Goal: Transaction & Acquisition: Purchase product/service

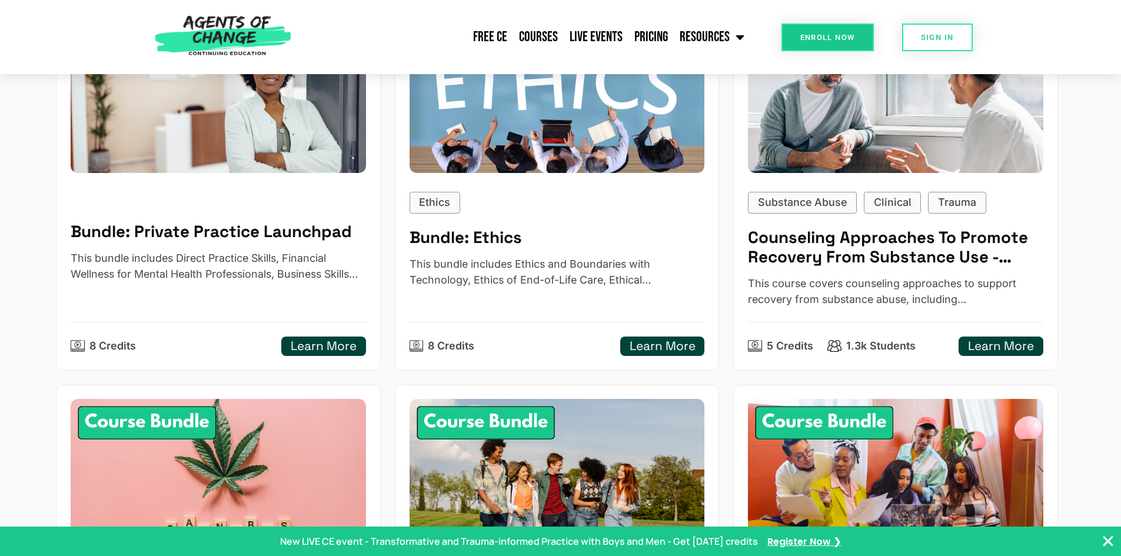
scroll to position [647, 0]
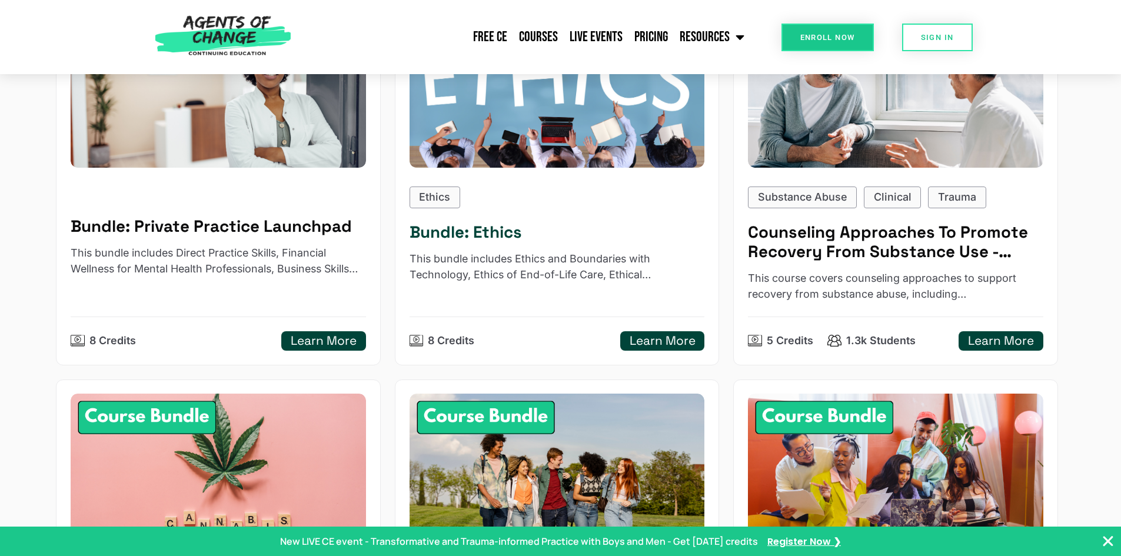
click at [663, 338] on h5 "Learn More" at bounding box center [662, 341] width 66 height 15
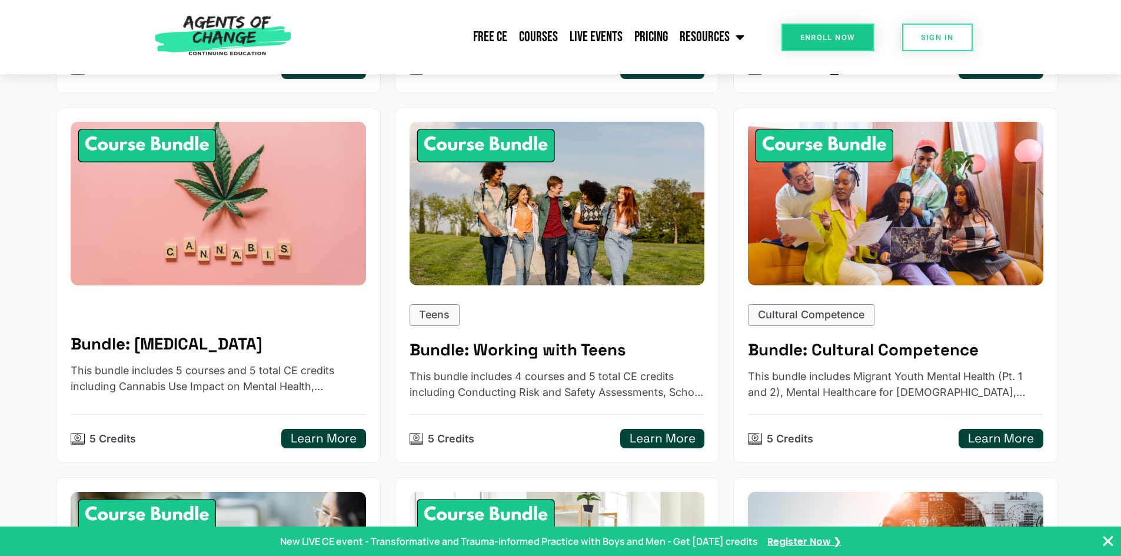
scroll to position [765, 0]
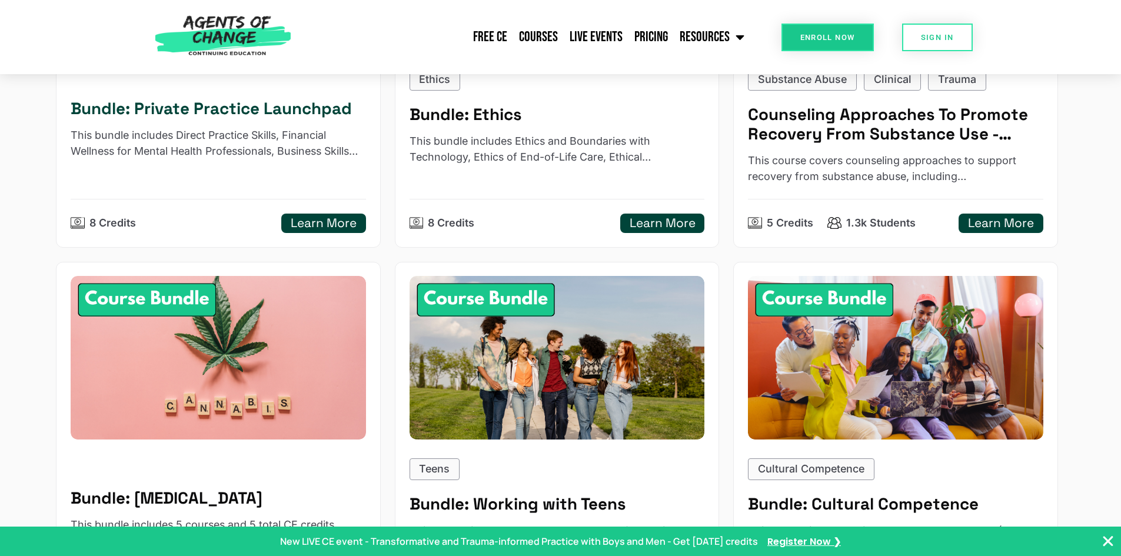
click at [335, 218] on h5 "Learn More" at bounding box center [324, 223] width 66 height 15
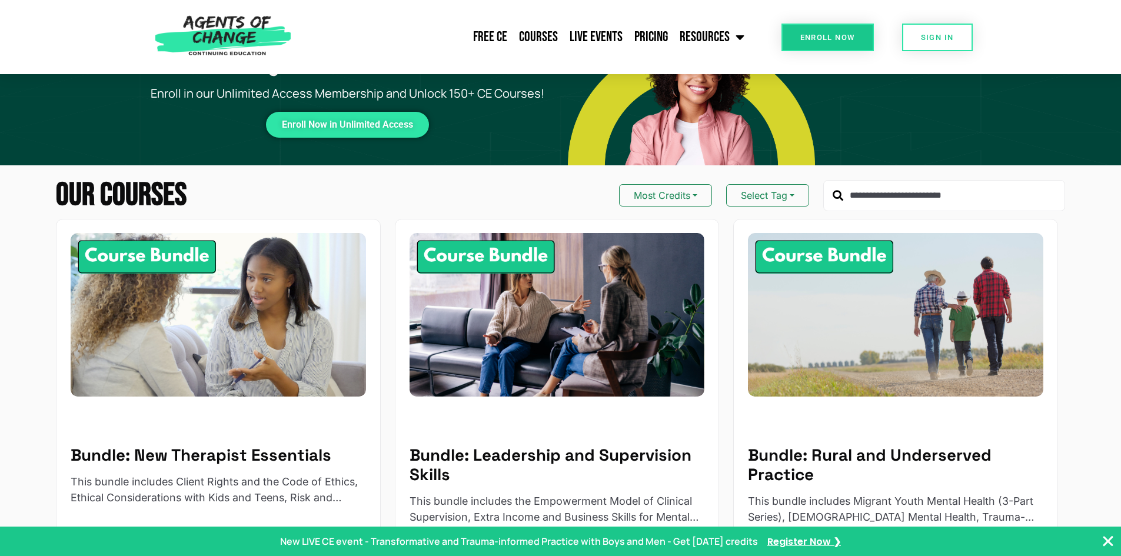
scroll to position [0, 0]
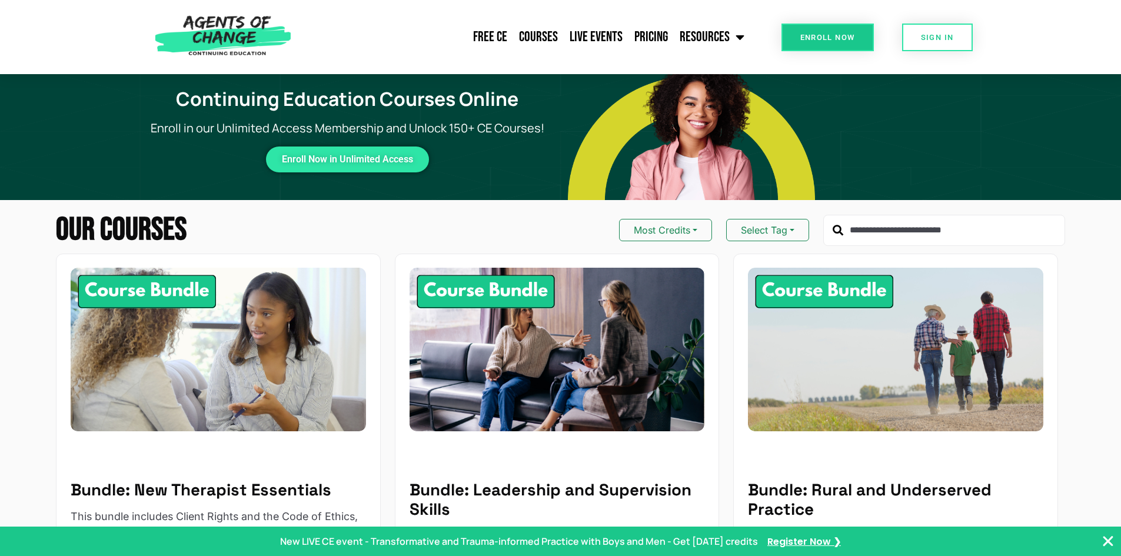
click at [937, 234] on input "text" at bounding box center [944, 231] width 242 height 32
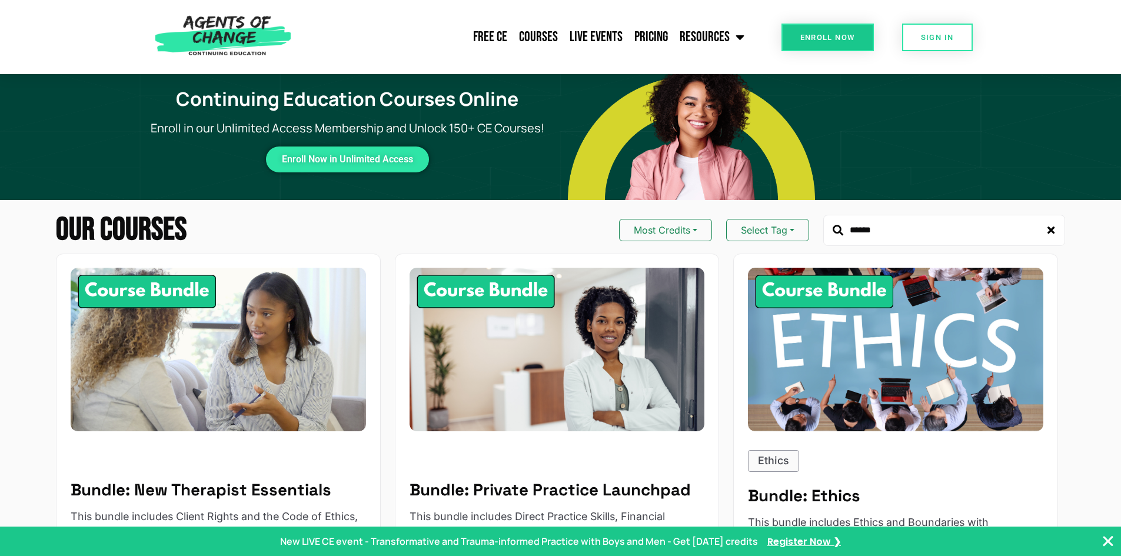
type input "******"
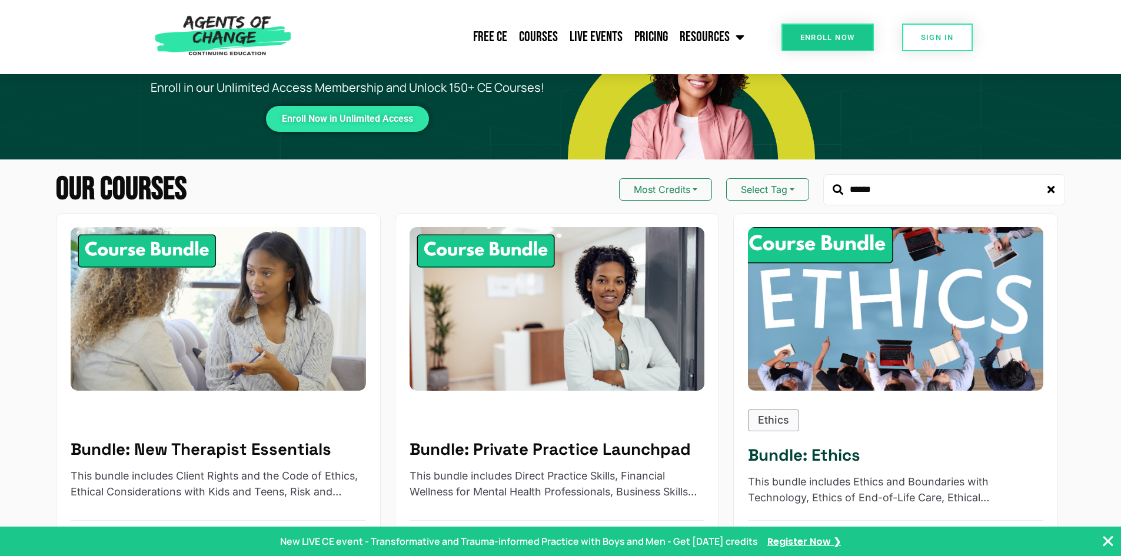
scroll to position [118, 0]
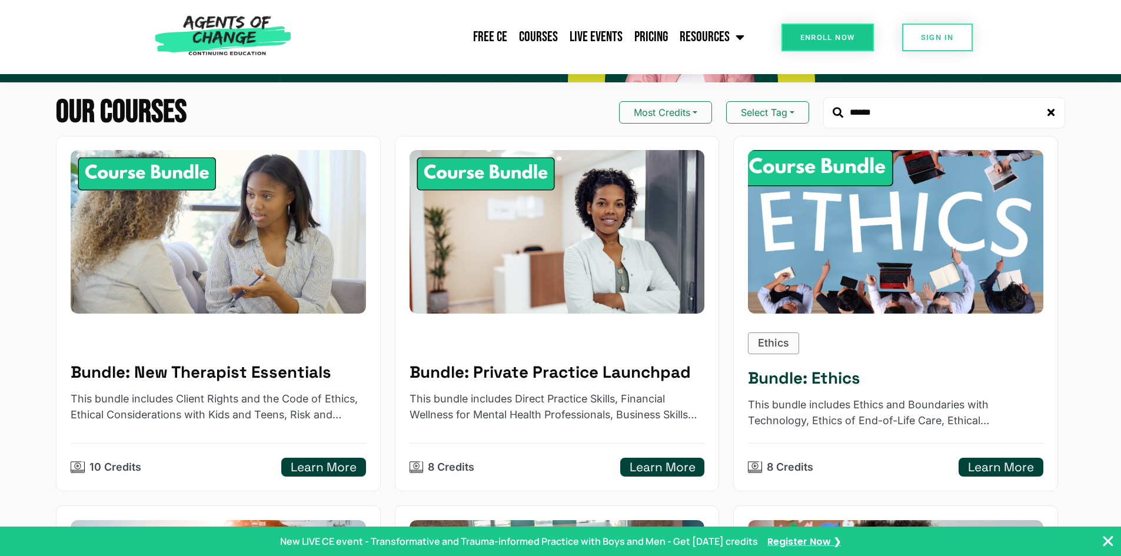
click at [995, 465] on h5 "Learn More" at bounding box center [1001, 467] width 66 height 15
click at [988, 464] on h5 "Learn More" at bounding box center [1001, 467] width 66 height 15
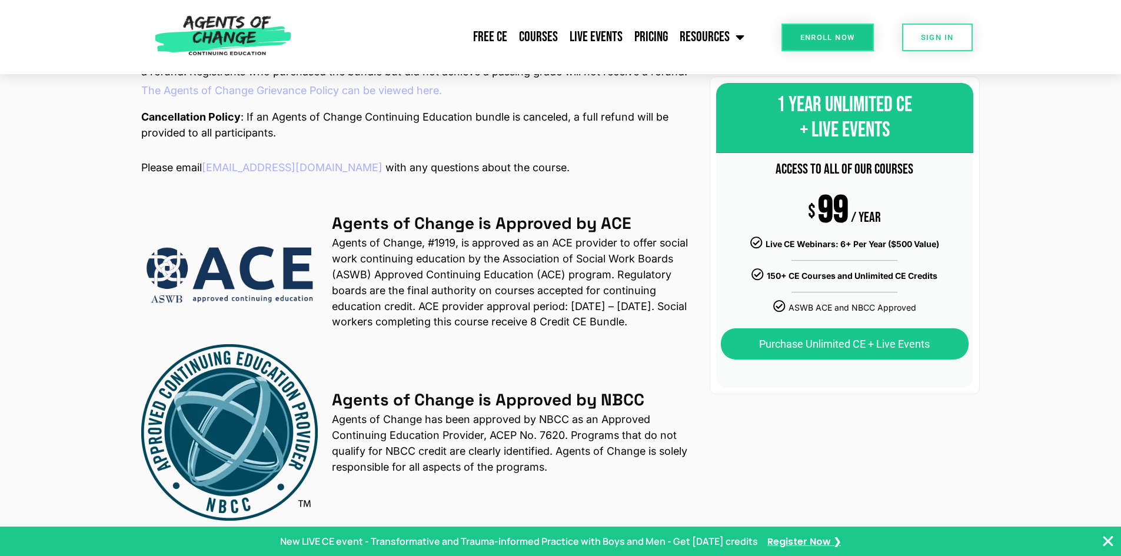
scroll to position [1412, 0]
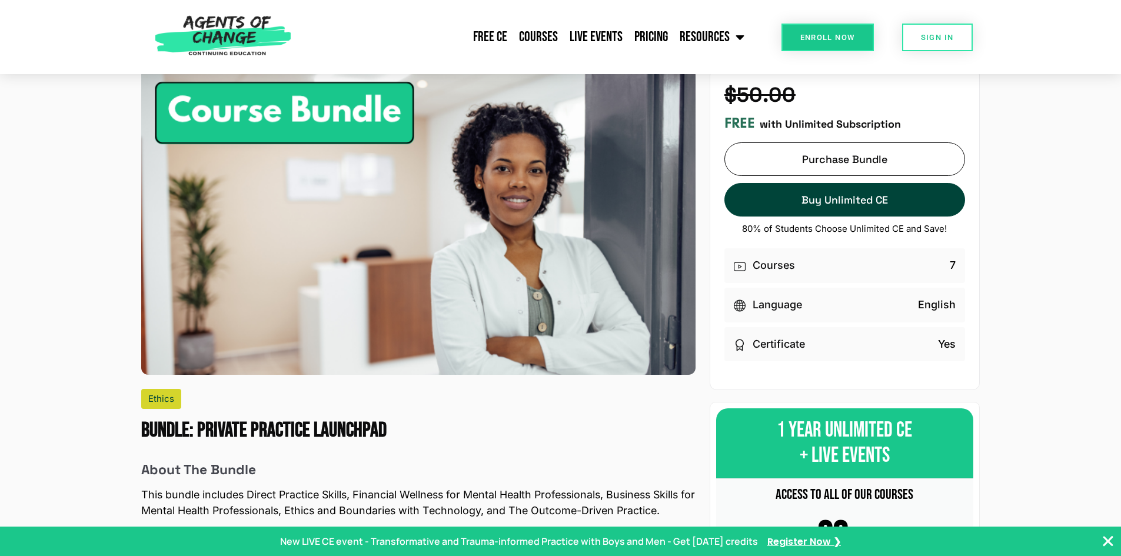
scroll to position [59, 0]
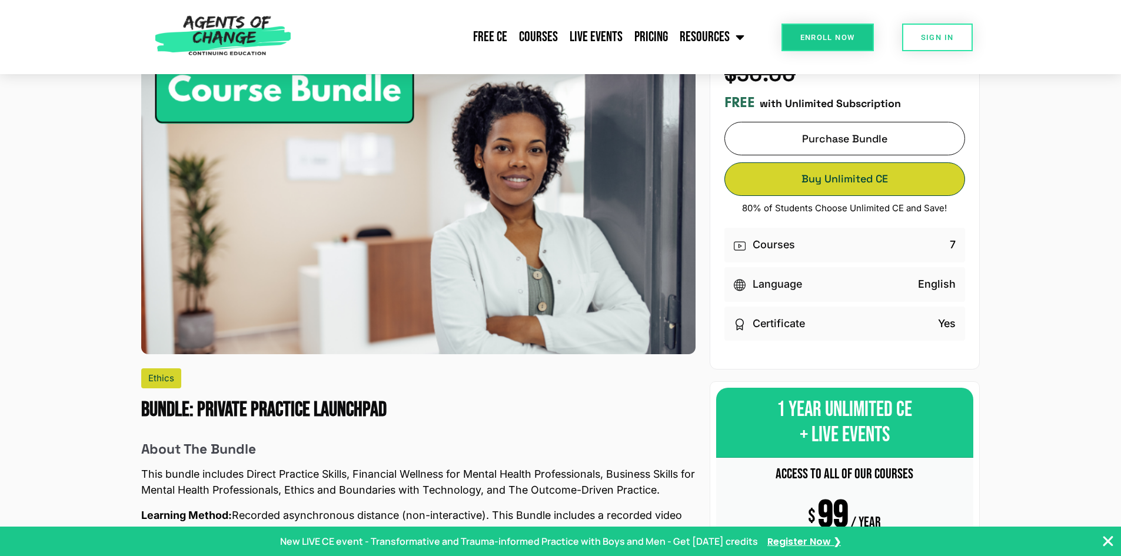
click at [822, 181] on link "Buy Unlimited CE Buy Unlimited CE" at bounding box center [844, 179] width 241 height 34
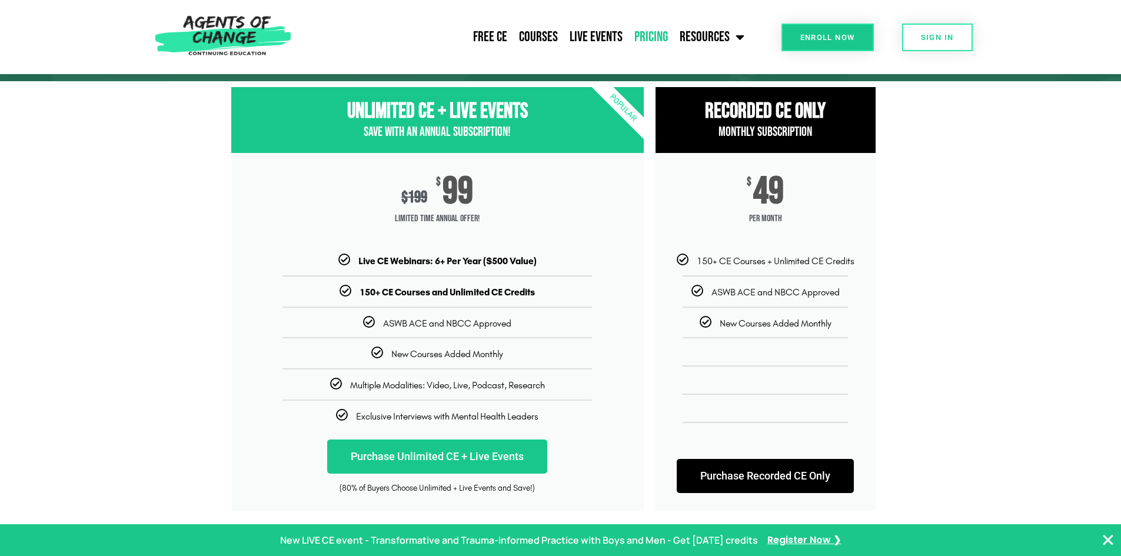
scroll to position [118, 0]
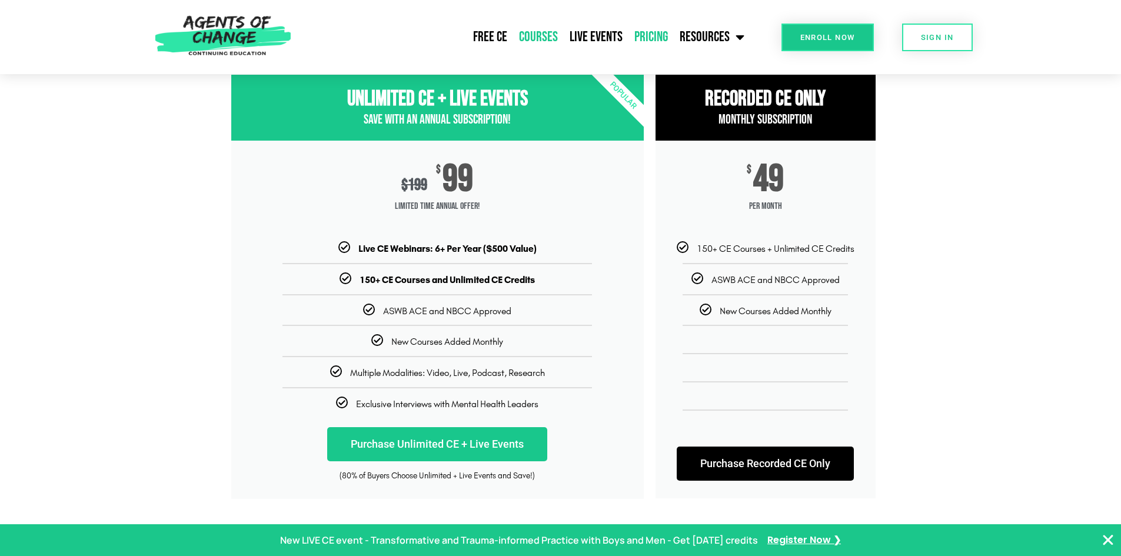
click at [549, 36] on link "Courses" at bounding box center [538, 36] width 51 height 29
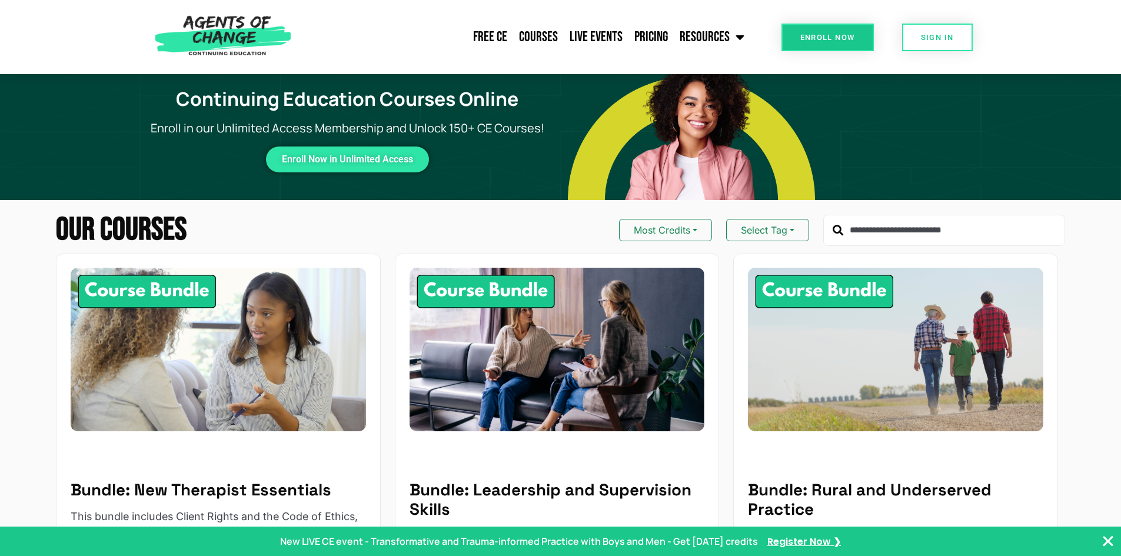
click at [888, 234] on input "text" at bounding box center [944, 231] width 242 height 32
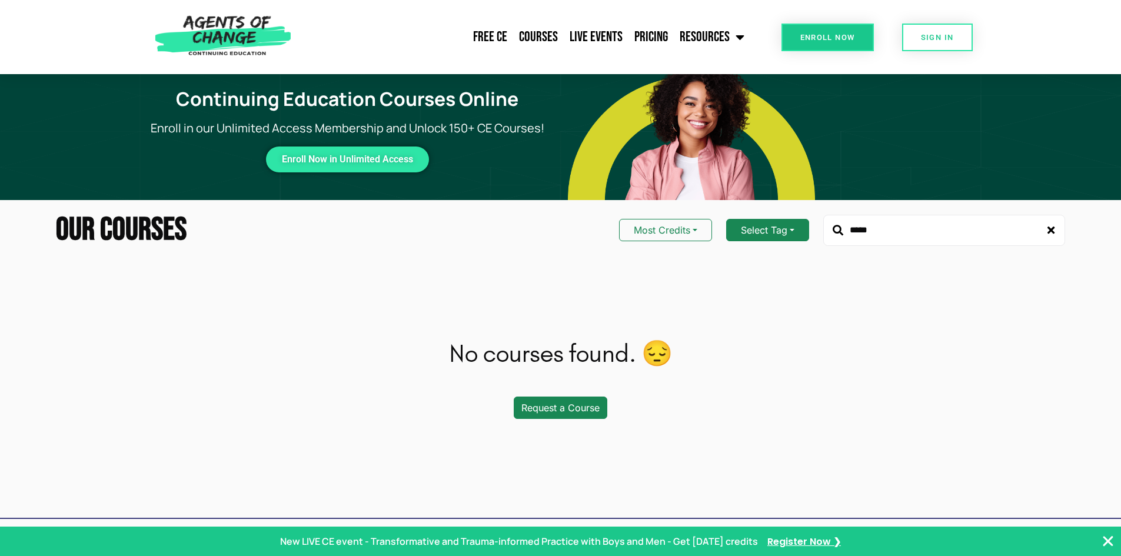
drag, startPoint x: 910, startPoint y: 233, endPoint x: 788, endPoint y: 214, distance: 123.3
click at [793, 219] on div "Most Credits Select Tag ****" at bounding box center [842, 231] width 446 height 32
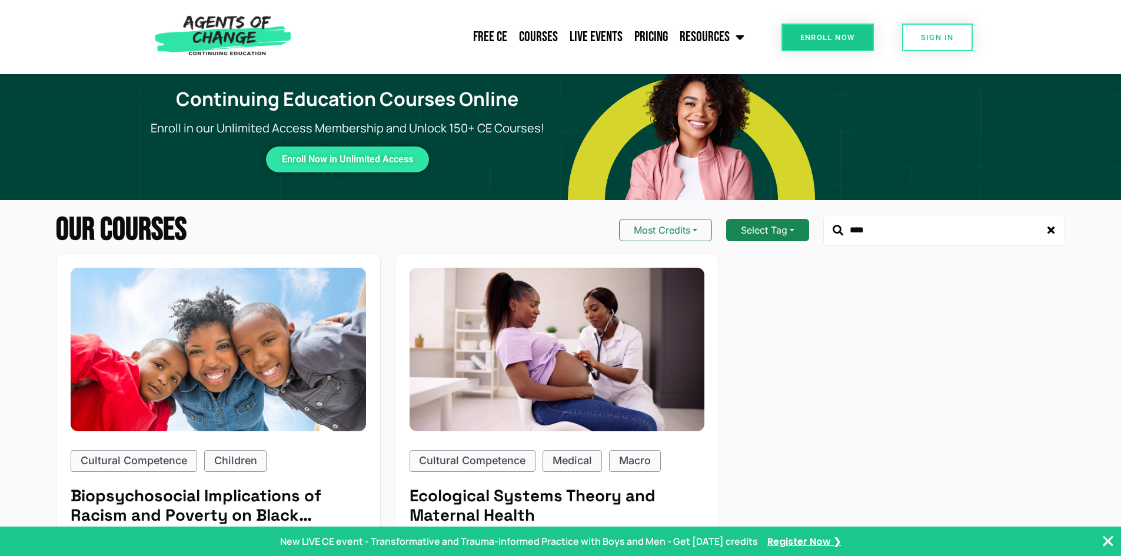
drag, startPoint x: 886, startPoint y: 236, endPoint x: 749, endPoint y: 223, distance: 137.1
click at [757, 225] on div "Most Credits Select Tag ****" at bounding box center [842, 231] width 446 height 32
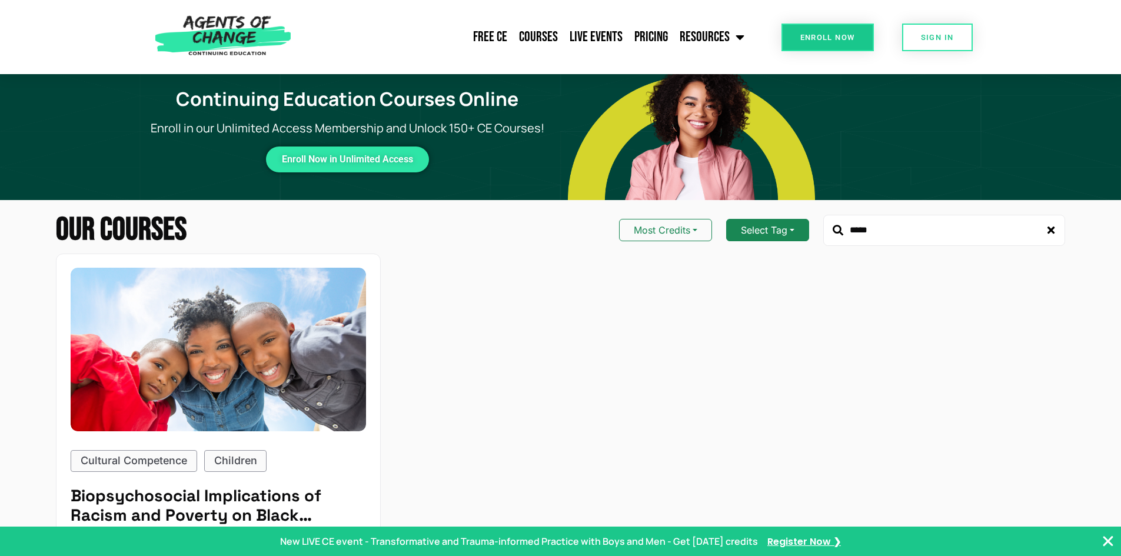
drag, startPoint x: 823, startPoint y: 231, endPoint x: 778, endPoint y: 228, distance: 45.4
click at [778, 228] on div "Most Credits Select Tag *****" at bounding box center [842, 231] width 446 height 32
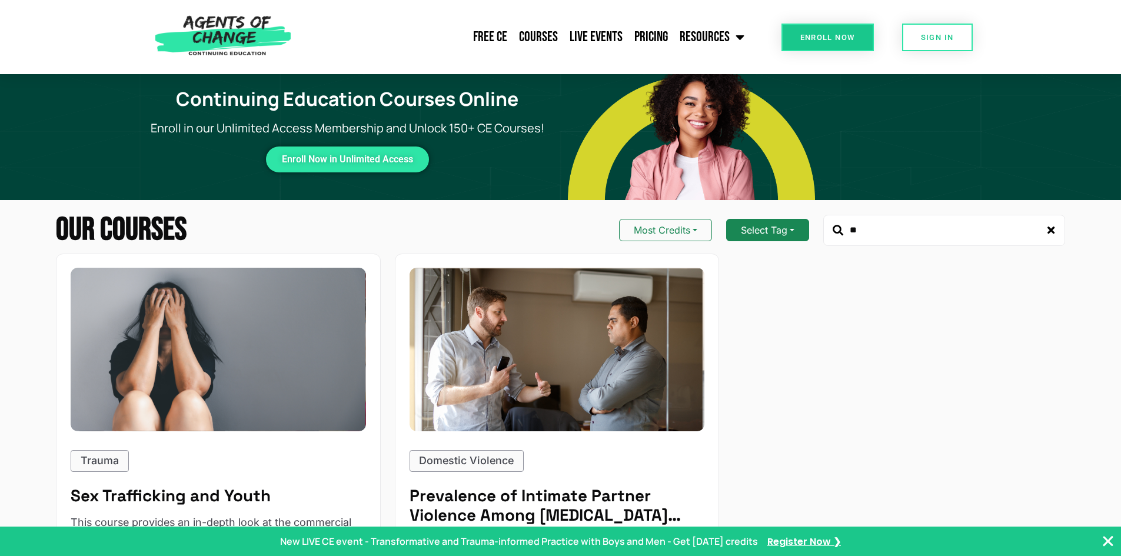
type input "*"
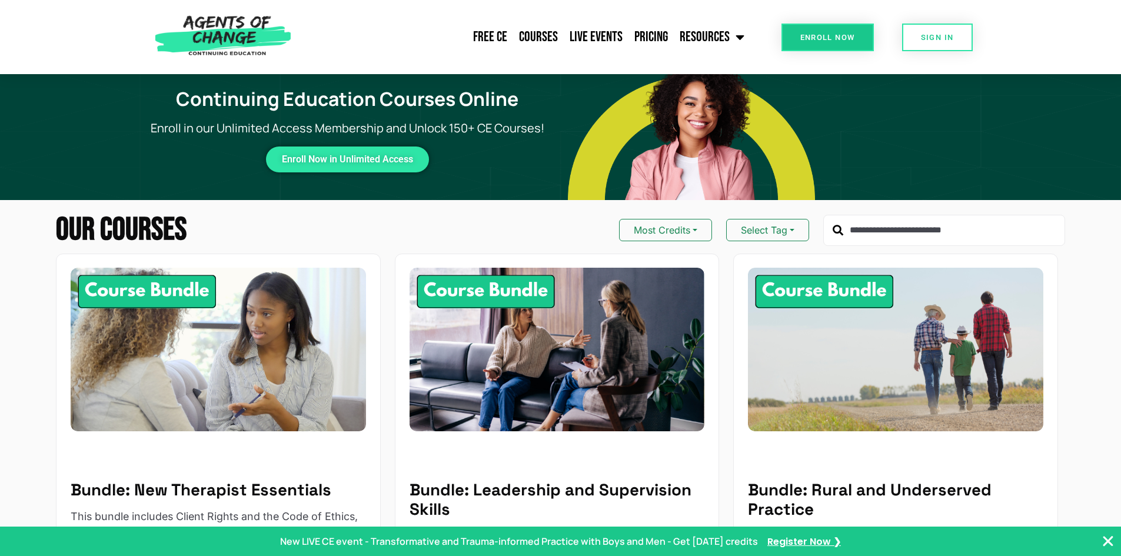
click at [913, 236] on input "text" at bounding box center [944, 231] width 242 height 32
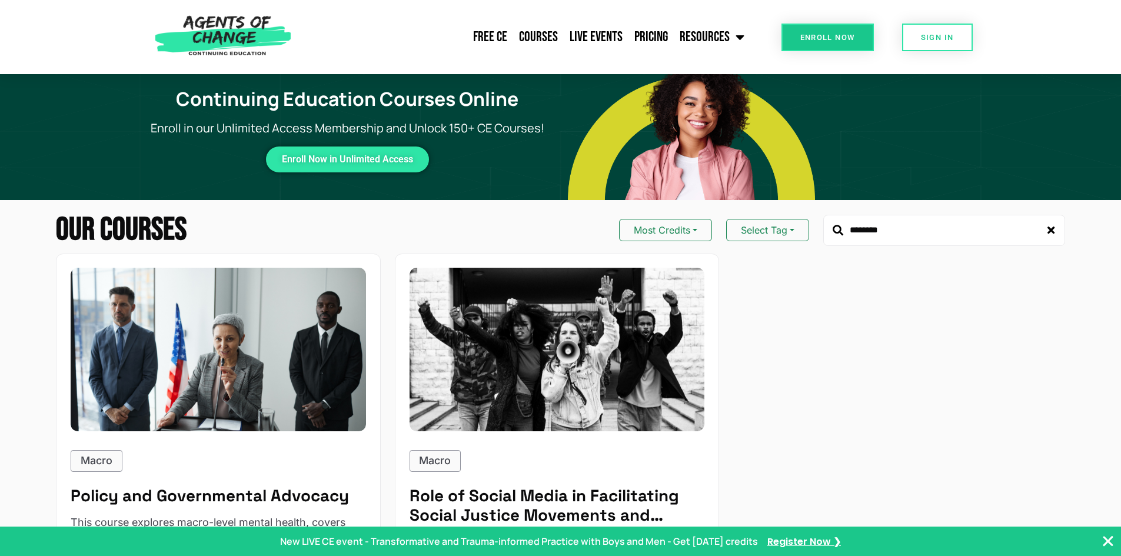
drag, startPoint x: 887, startPoint y: 233, endPoint x: 750, endPoint y: 216, distance: 138.1
click at [754, 216] on div "Most Credits Select Tag ********" at bounding box center [842, 231] width 446 height 32
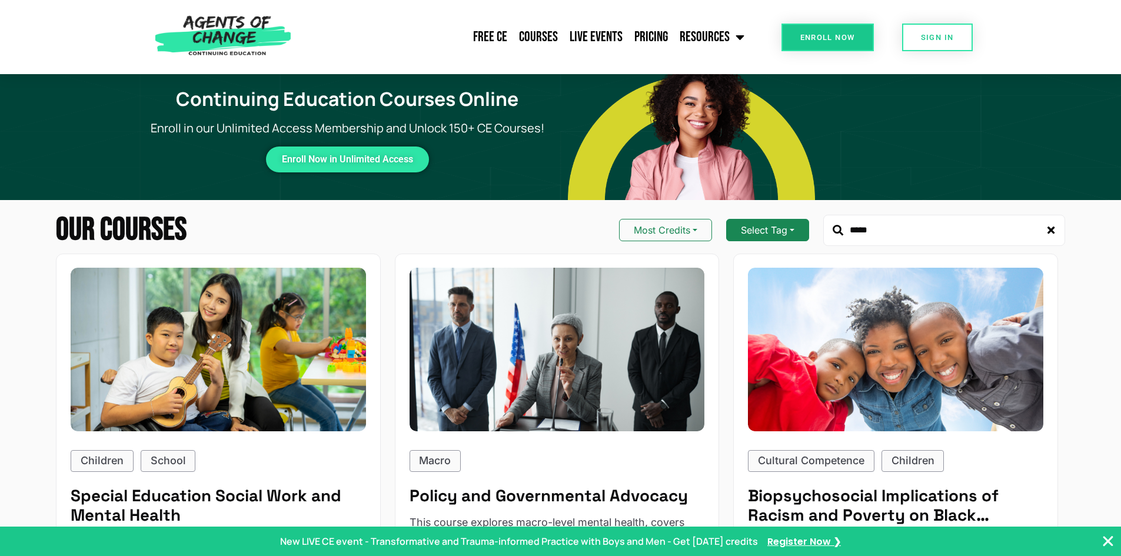
drag, startPoint x: 908, startPoint y: 228, endPoint x: 736, endPoint y: 232, distance: 171.8
click at [736, 232] on div "Most Credits Select Tag *****" at bounding box center [842, 231] width 446 height 32
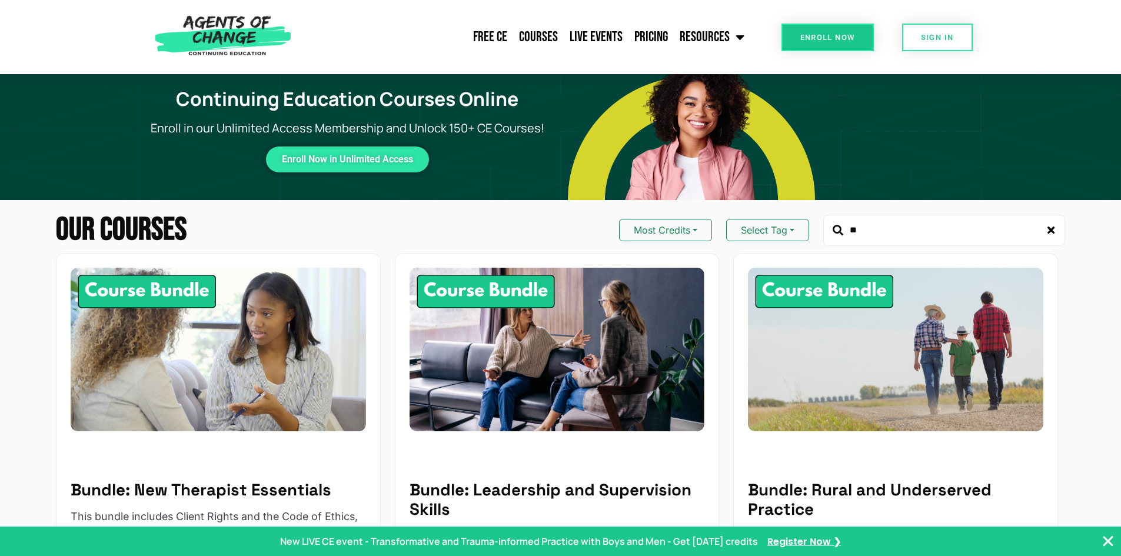
type input "*"
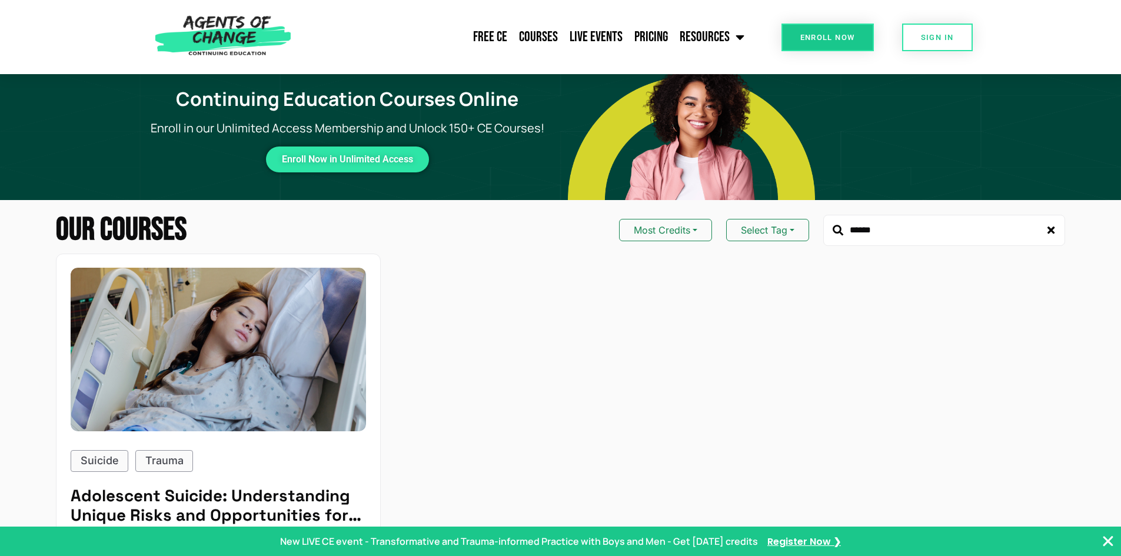
type input "******"
click at [820, 26] on link "Enroll Now" at bounding box center [827, 38] width 92 height 28
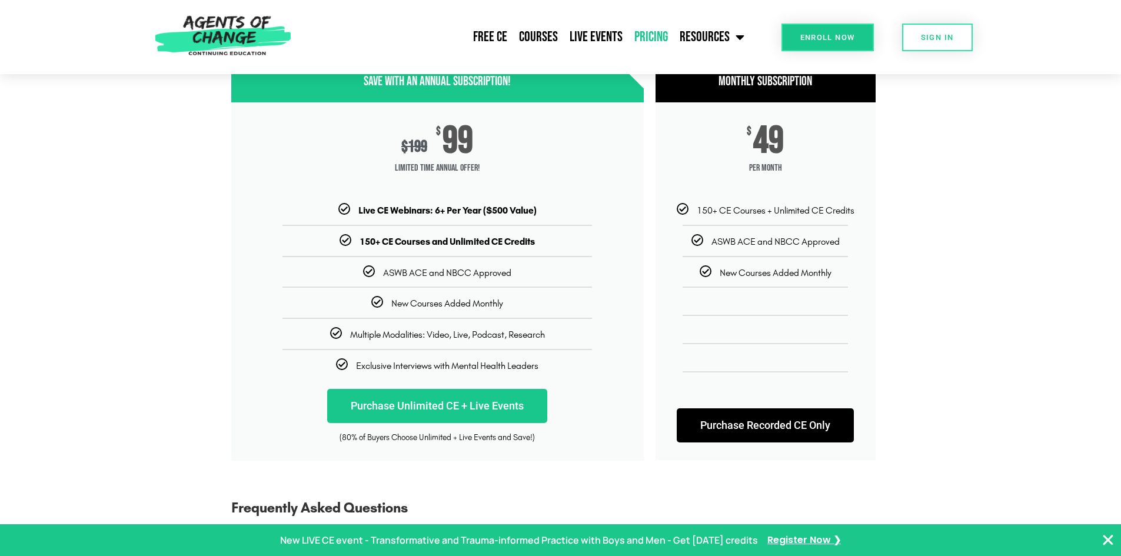
scroll to position [176, 0]
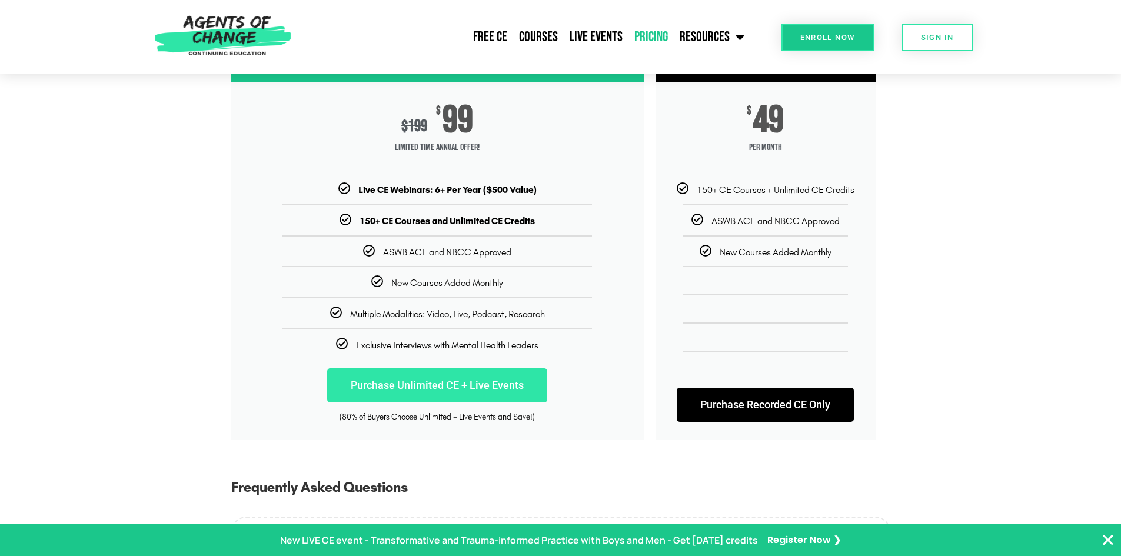
click at [495, 381] on link "Purchase Unlimited CE + Live Events" at bounding box center [437, 385] width 220 height 34
click at [422, 381] on link "Purchase Unlimited CE + Live Events" at bounding box center [437, 385] width 220 height 34
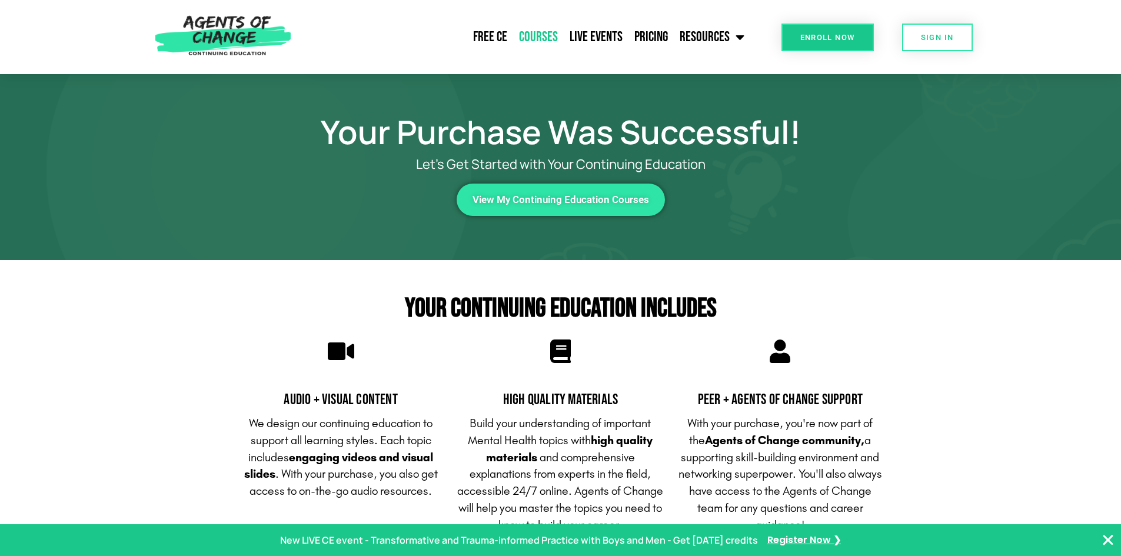
click at [547, 38] on link "Courses" at bounding box center [538, 36] width 51 height 29
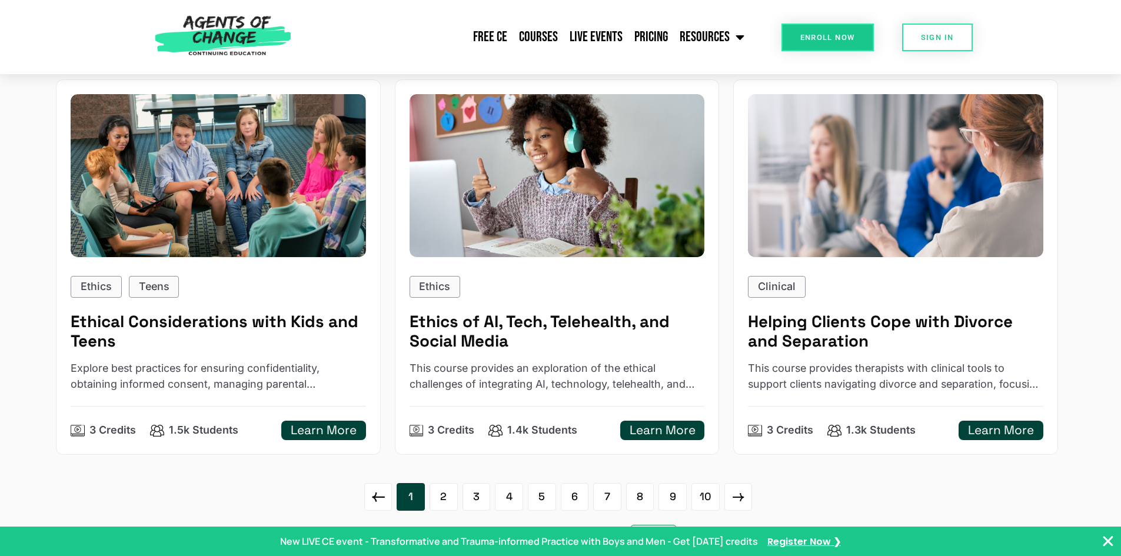
scroll to position [1765, 0]
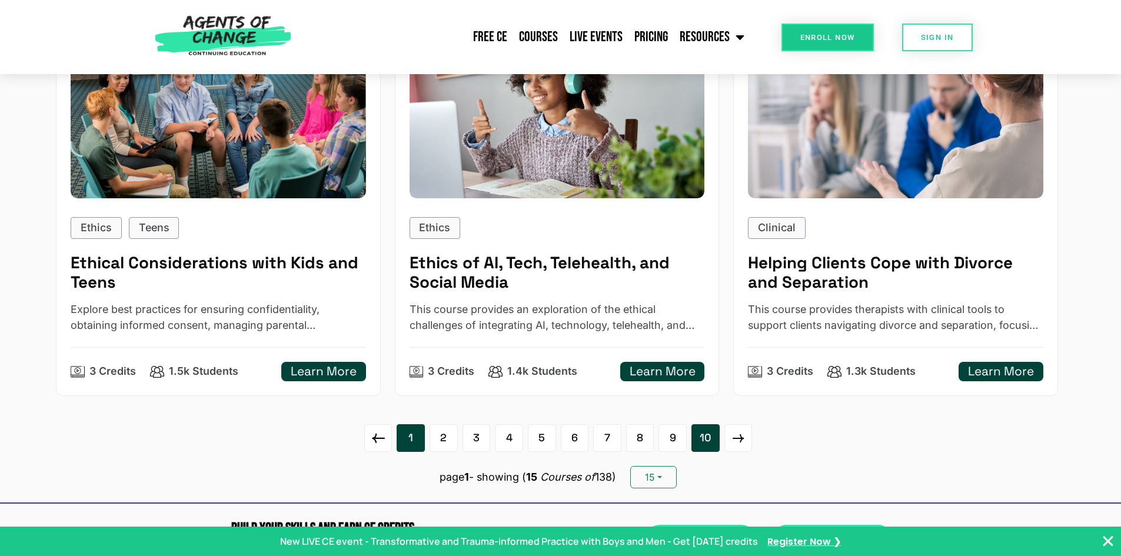
click at [701, 440] on link "10" at bounding box center [705, 438] width 28 height 28
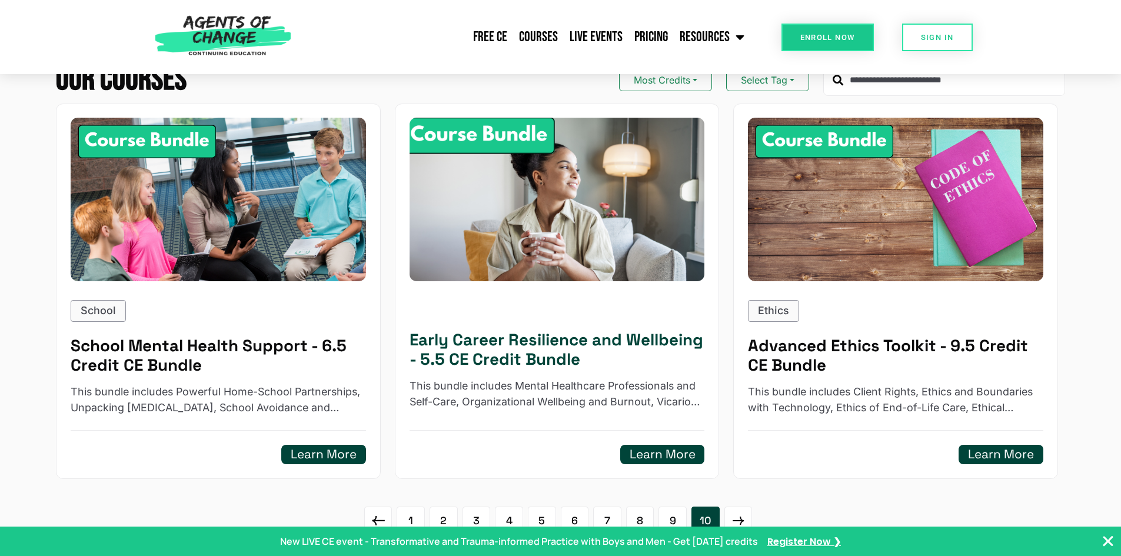
scroll to position [176, 0]
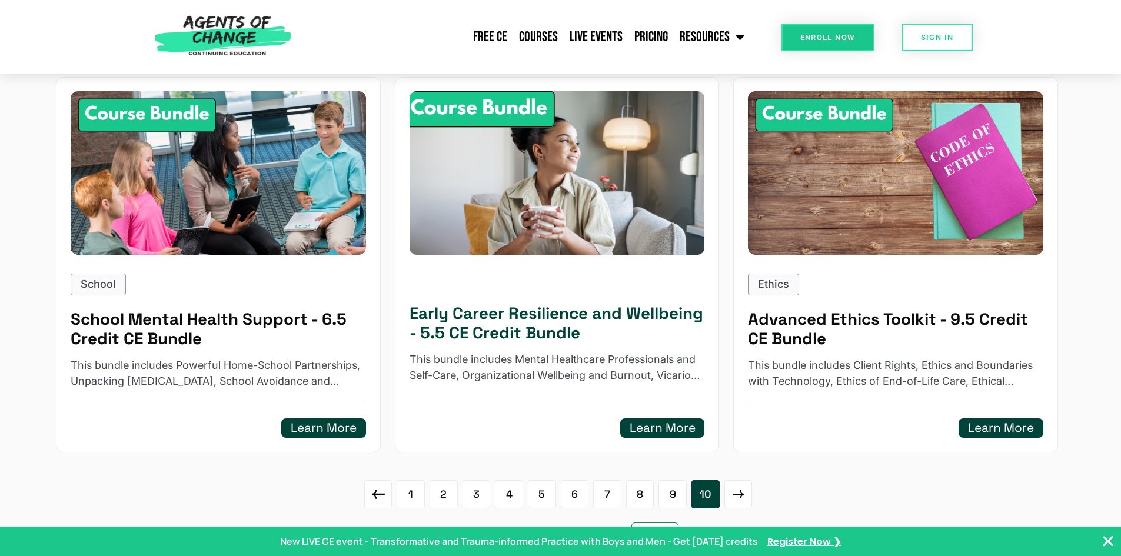
click at [647, 428] on h5 "Learn More" at bounding box center [662, 428] width 66 height 15
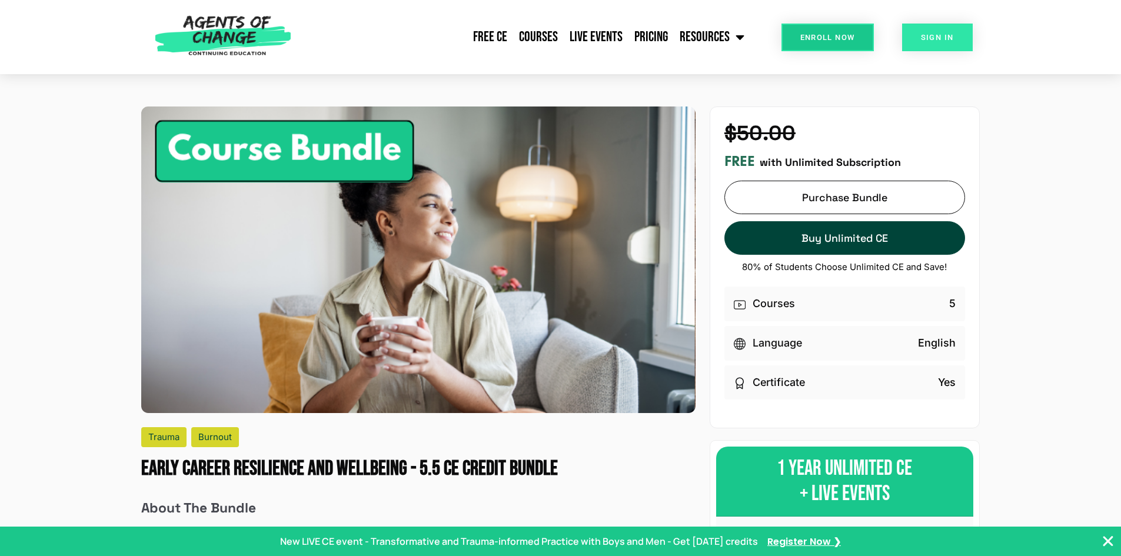
click at [907, 40] on link "SIGN IN" at bounding box center [937, 38] width 71 height 28
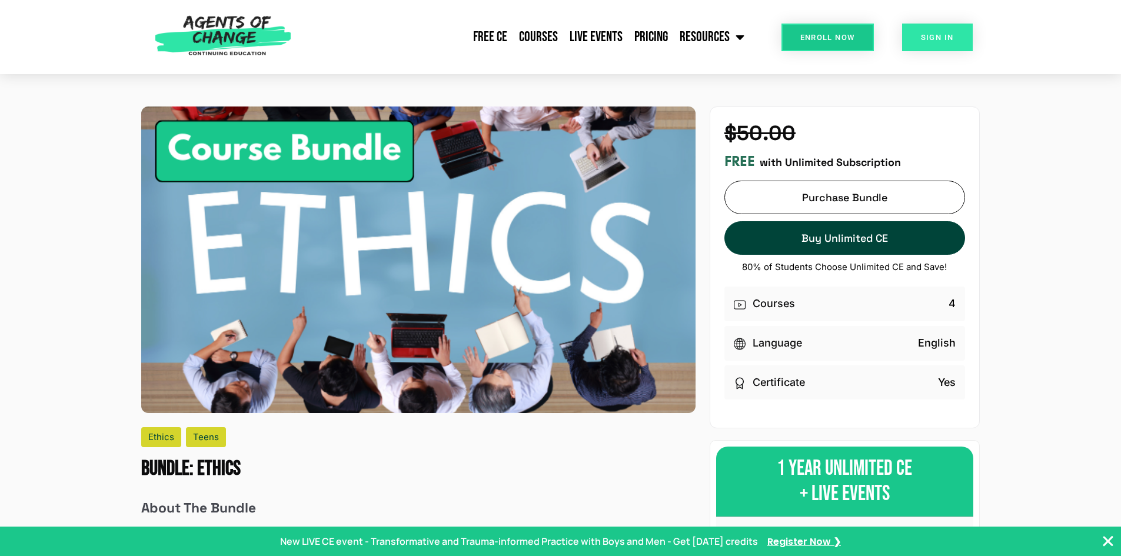
click at [931, 44] on link "SIGN IN" at bounding box center [937, 38] width 71 height 28
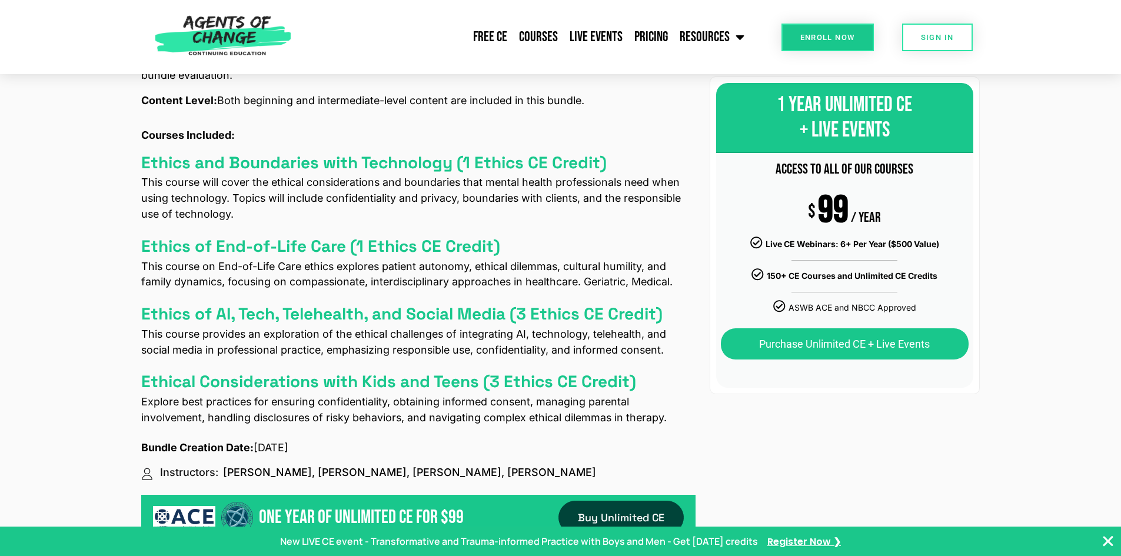
scroll to position [647, 0]
